Goal: Task Accomplishment & Management: Complete application form

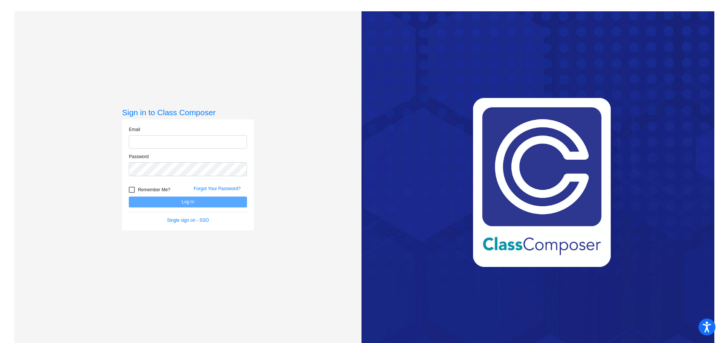
type input "[EMAIL_ADDRESS][DOMAIN_NAME]"
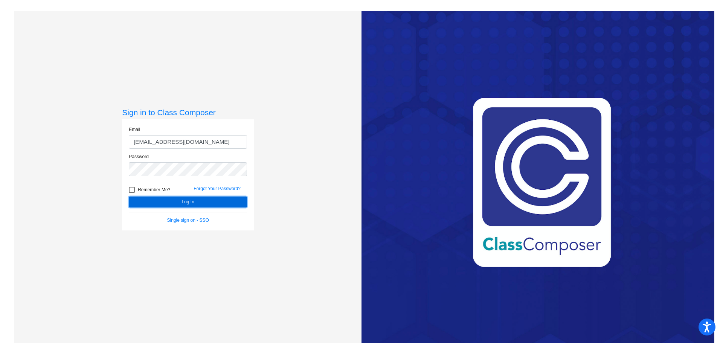
click at [172, 205] on button "Log In" at bounding box center [188, 202] width 118 height 11
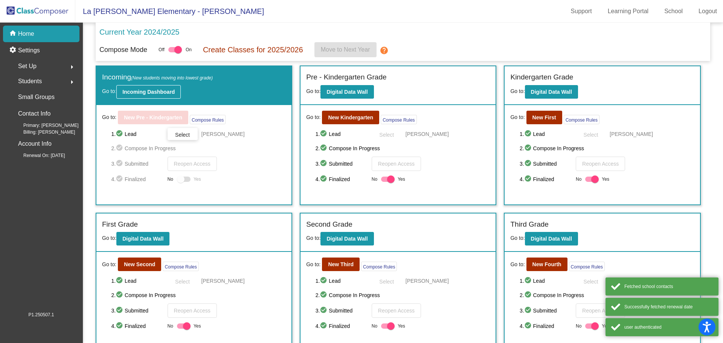
click at [158, 95] on button "Incoming Dashboard" at bounding box center [148, 92] width 64 height 14
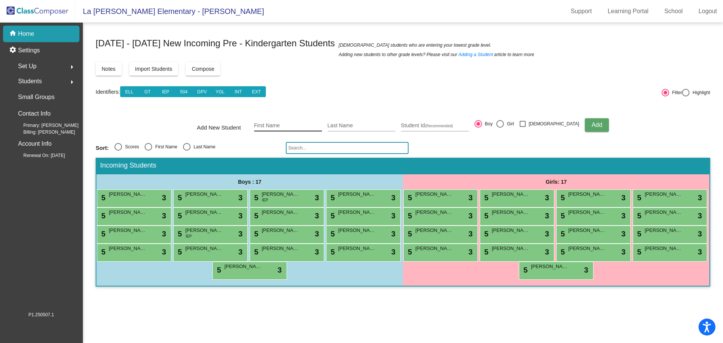
click at [302, 127] on input "First Name" at bounding box center [288, 126] width 68 height 6
type input "Siraya"
type input "[PERSON_NAME]"
type input "1053755"
click at [514, 123] on div "Girl" at bounding box center [509, 124] width 10 height 7
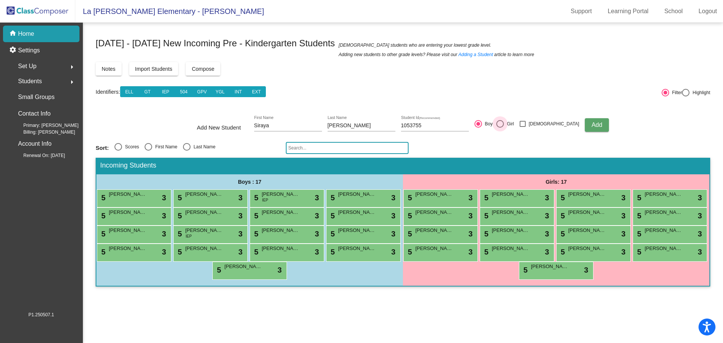
click at [500, 128] on input "Girl" at bounding box center [500, 128] width 0 height 0
radio input "true"
click at [585, 121] on button "Add" at bounding box center [597, 125] width 24 height 14
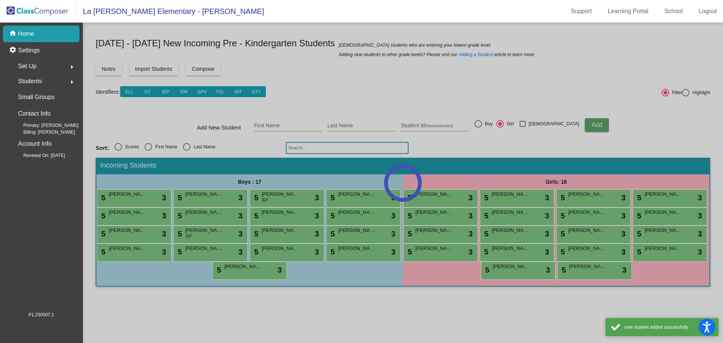
click at [301, 129] on div at bounding box center [403, 183] width 641 height 321
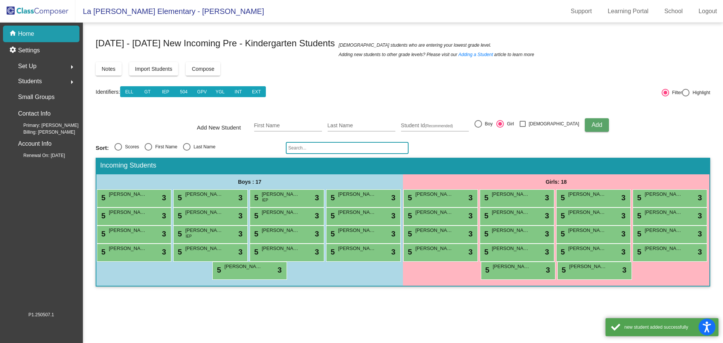
click at [301, 129] on div "First Name" at bounding box center [288, 123] width 68 height 15
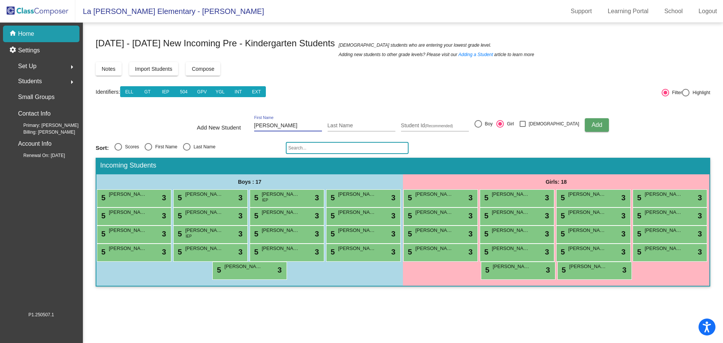
type input "[PERSON_NAME]"
type input "1053070"
click at [592, 126] on button "Add" at bounding box center [597, 125] width 24 height 14
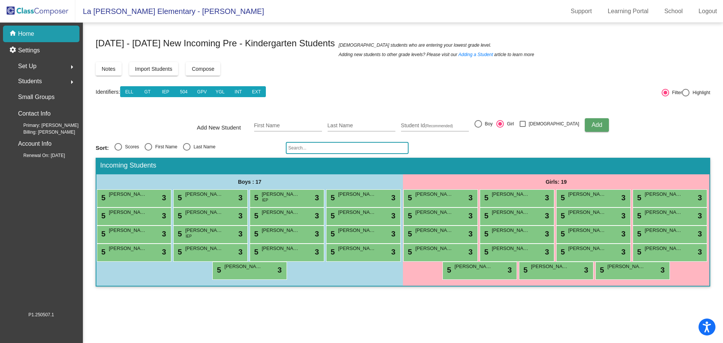
click at [57, 15] on img at bounding box center [37, 11] width 75 height 22
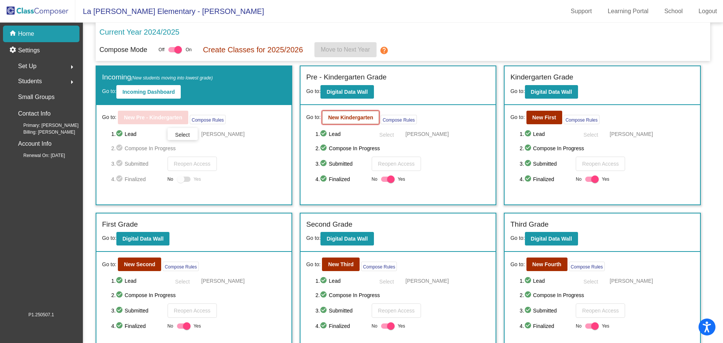
click at [355, 121] on button "New Kindergarten" at bounding box center [350, 118] width 57 height 14
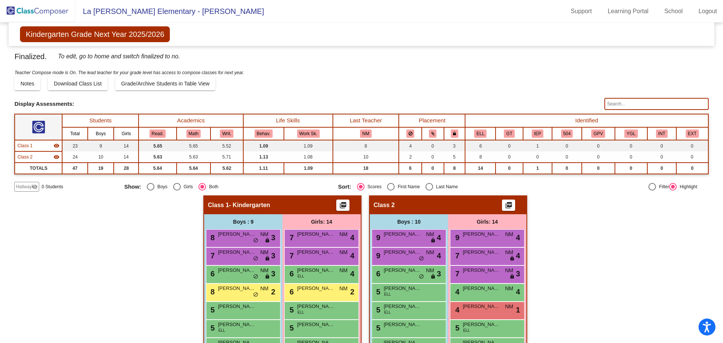
click at [24, 185] on span "Hallway" at bounding box center [24, 187] width 16 height 7
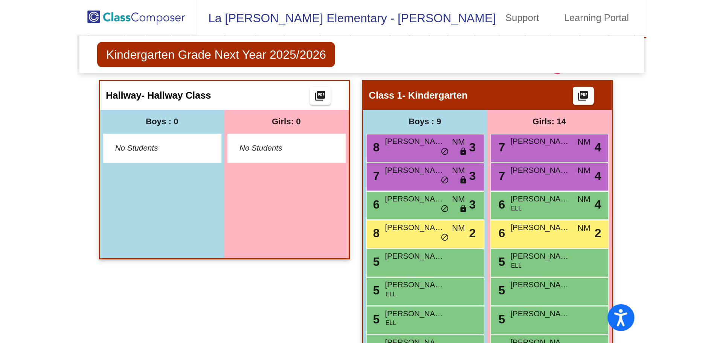
scroll to position [151, 0]
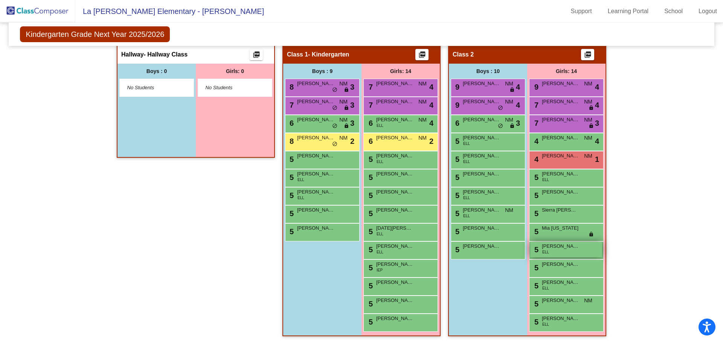
click at [556, 251] on div "5 [PERSON_NAME] [PERSON_NAME] ELL lock do_not_disturb_alt" at bounding box center [567, 249] width 72 height 15
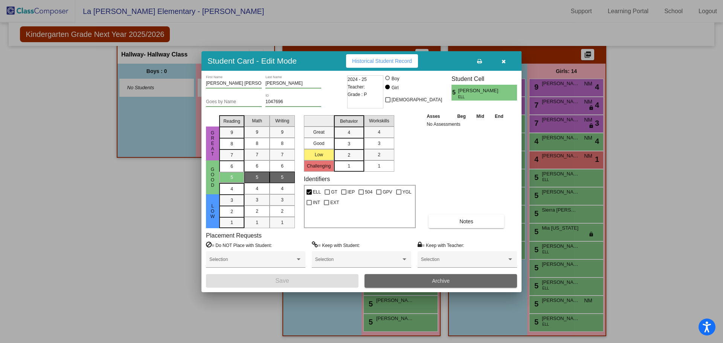
click at [431, 282] on button "Archive" at bounding box center [441, 281] width 153 height 14
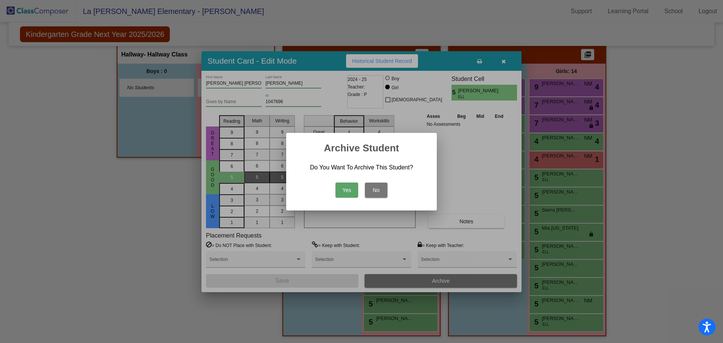
click at [347, 188] on button "Yes" at bounding box center [347, 190] width 23 height 15
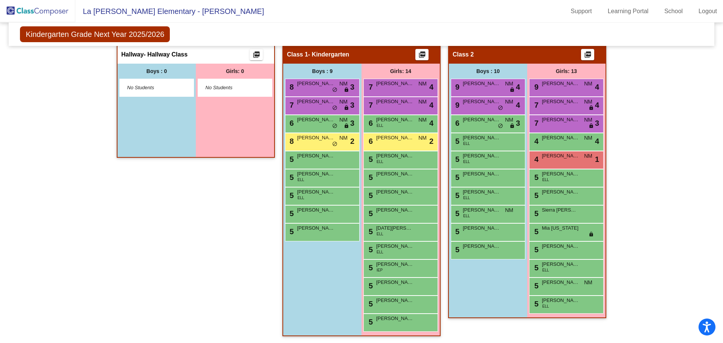
scroll to position [75, 0]
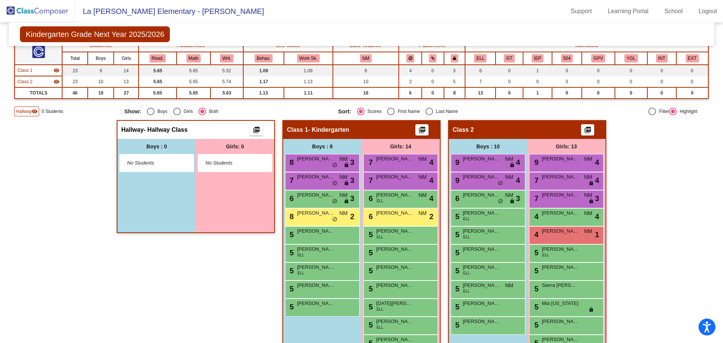
click at [17, 116] on div "Hallway visibility" at bounding box center [26, 112] width 25 height 10
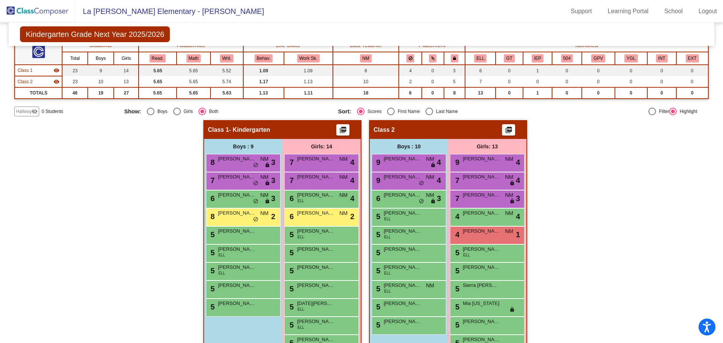
click at [30, 115] on span "Hallway" at bounding box center [24, 111] width 16 height 7
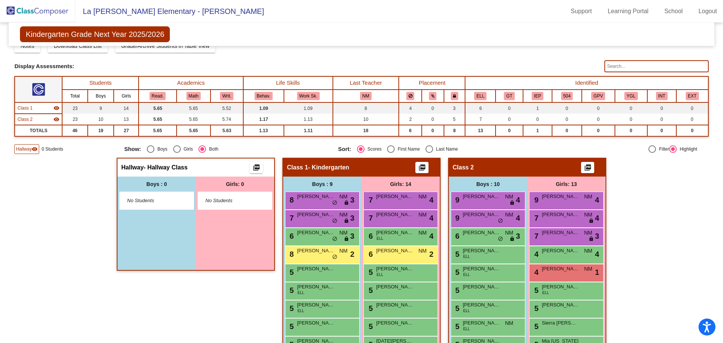
scroll to position [0, 0]
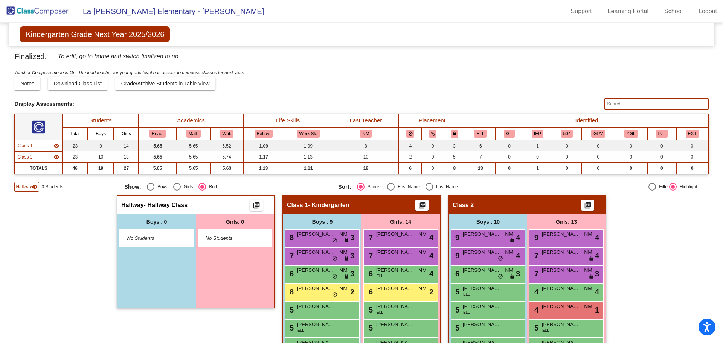
click at [55, 15] on img at bounding box center [37, 11] width 75 height 22
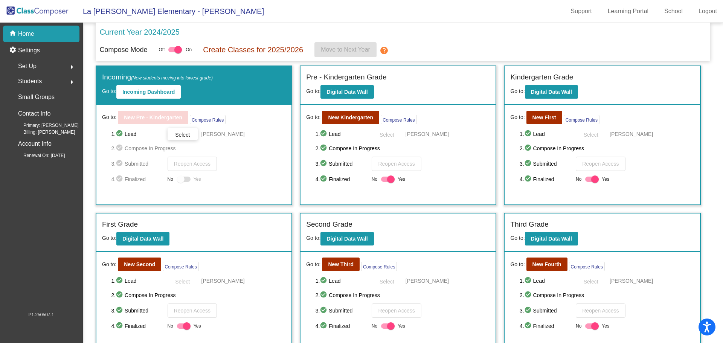
click at [379, 179] on div "4. check_circle Finalized No Yes" at bounding box center [403, 179] width 175 height 9
click at [385, 179] on div at bounding box center [388, 179] width 14 height 5
click at [385, 182] on input "Yes" at bounding box center [385, 182] width 0 height 0
checkbox input "false"
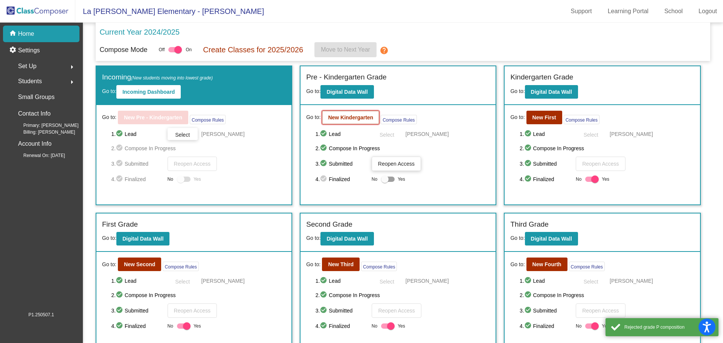
click at [361, 116] on b "New Kindergarten" at bounding box center [350, 118] width 45 height 6
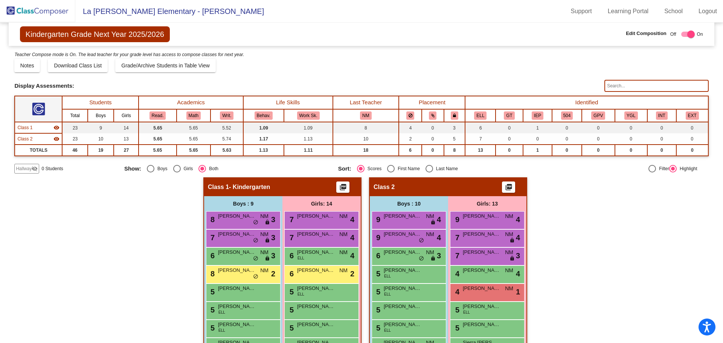
click at [29, 169] on span "Hallway" at bounding box center [24, 168] width 16 height 7
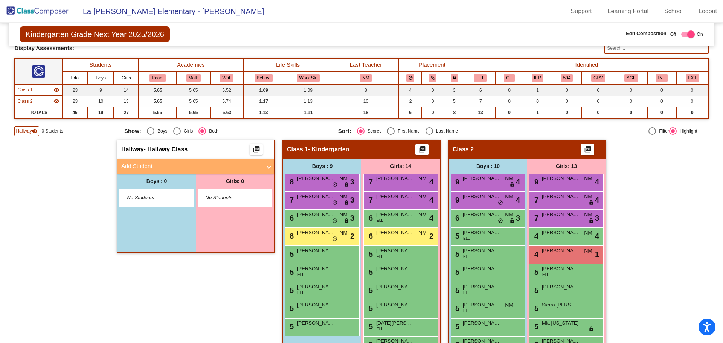
scroll to position [75, 0]
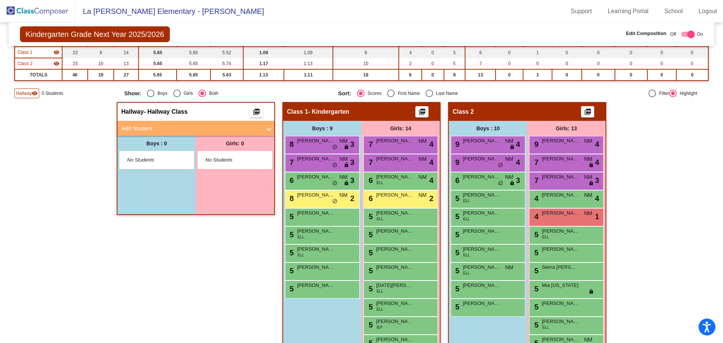
click at [156, 125] on mat-panel-title "Add Student" at bounding box center [191, 128] width 140 height 9
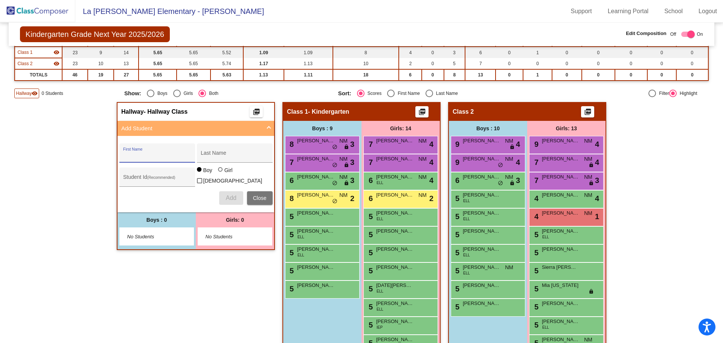
click at [145, 155] on input "First Name" at bounding box center [157, 156] width 68 height 6
type input "A"
type input "Evalynn"
type input "Phaphonhsay"
drag, startPoint x: 216, startPoint y: 173, endPoint x: 164, endPoint y: 185, distance: 53.7
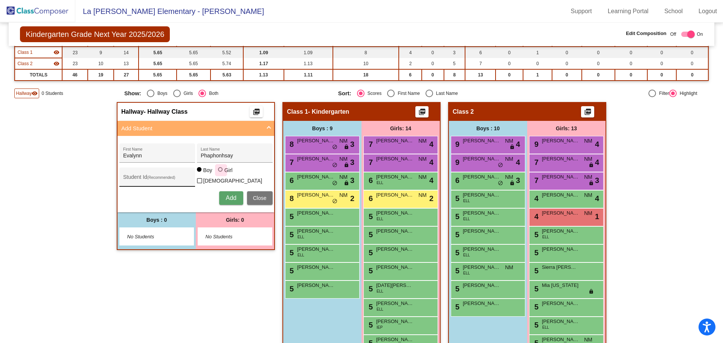
click at [215, 174] on mat-radio-group "Boy Girl" at bounding box center [216, 171] width 38 height 6
click at [156, 180] on input "Student Id (Recommended)" at bounding box center [157, 180] width 68 height 6
type input "1053856"
click at [224, 174] on div "Girl" at bounding box center [228, 171] width 9 height 8
click at [221, 174] on input "Girl" at bounding box center [221, 173] width 0 height 0
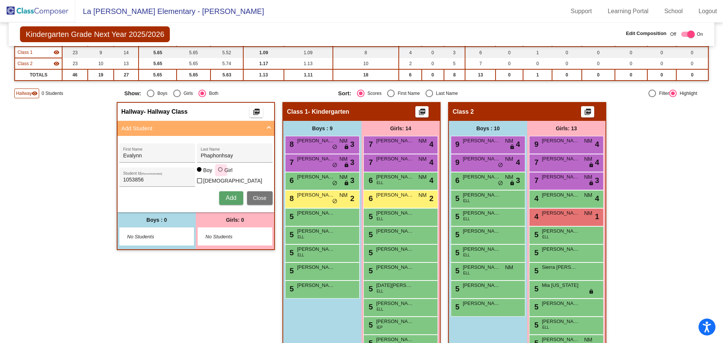
radio input "true"
drag, startPoint x: 225, startPoint y: 192, endPoint x: 227, endPoint y: 196, distance: 4.9
click at [225, 192] on button "Add" at bounding box center [231, 198] width 24 height 14
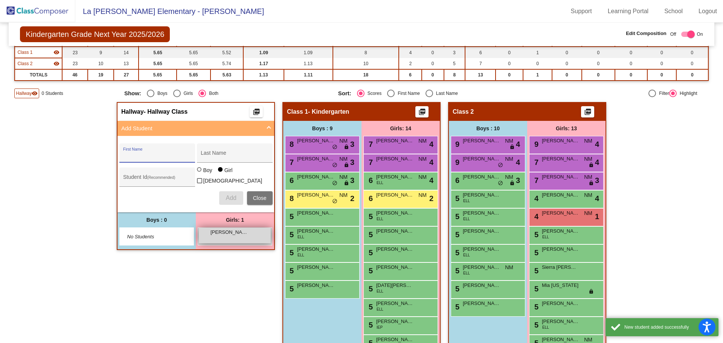
click at [223, 237] on div "[PERSON_NAME] lock do_not_disturb_alt" at bounding box center [235, 235] width 72 height 15
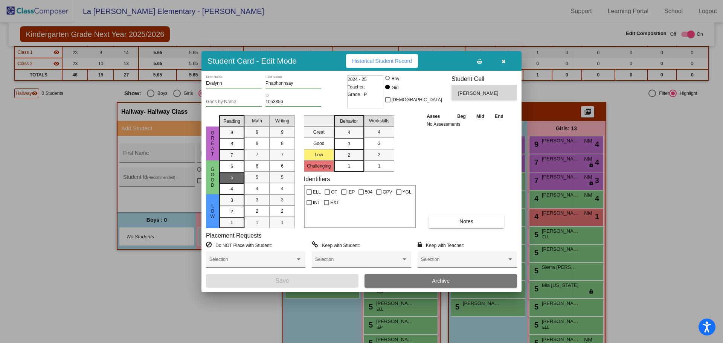
click at [235, 172] on div "5" at bounding box center [232, 166] width 15 height 11
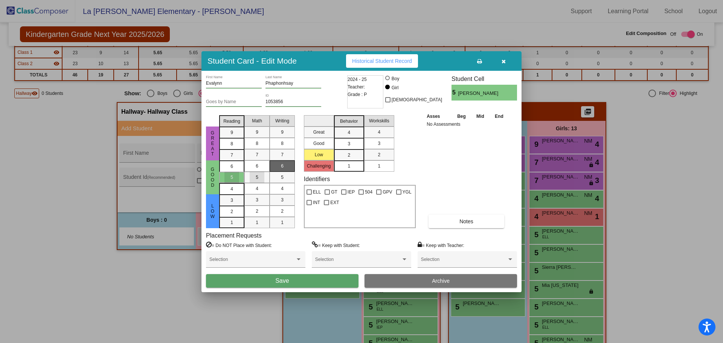
drag, startPoint x: 259, startPoint y: 173, endPoint x: 283, endPoint y: 171, distance: 24.6
click at [267, 173] on mat-list-option "5" at bounding box center [257, 177] width 25 height 11
click at [284, 170] on div "6" at bounding box center [282, 166] width 15 height 11
click at [282, 174] on span "5" at bounding box center [282, 177] width 3 height 7
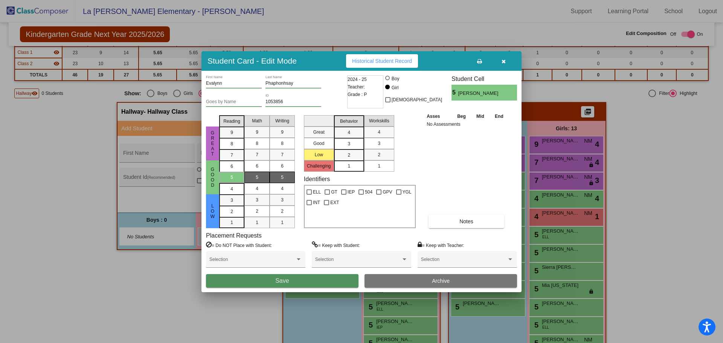
click at [268, 280] on button "Save" at bounding box center [282, 281] width 153 height 14
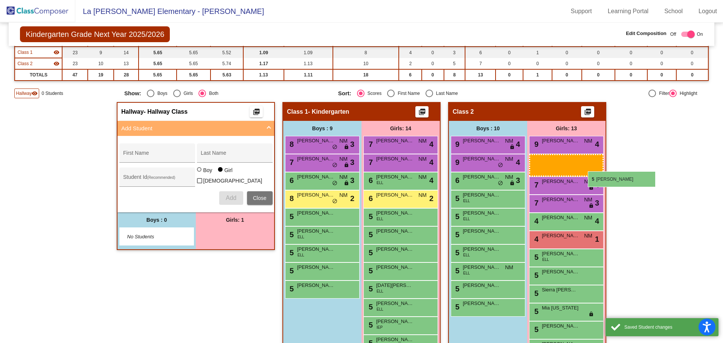
drag, startPoint x: 255, startPoint y: 232, endPoint x: 578, endPoint y: 171, distance: 328.6
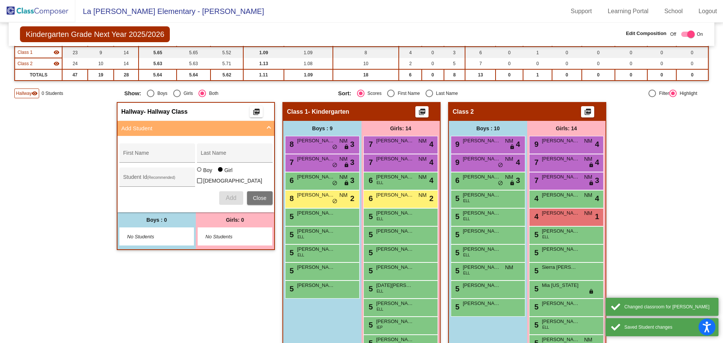
scroll to position [133, 0]
